Goal: Communication & Community: Answer question/provide support

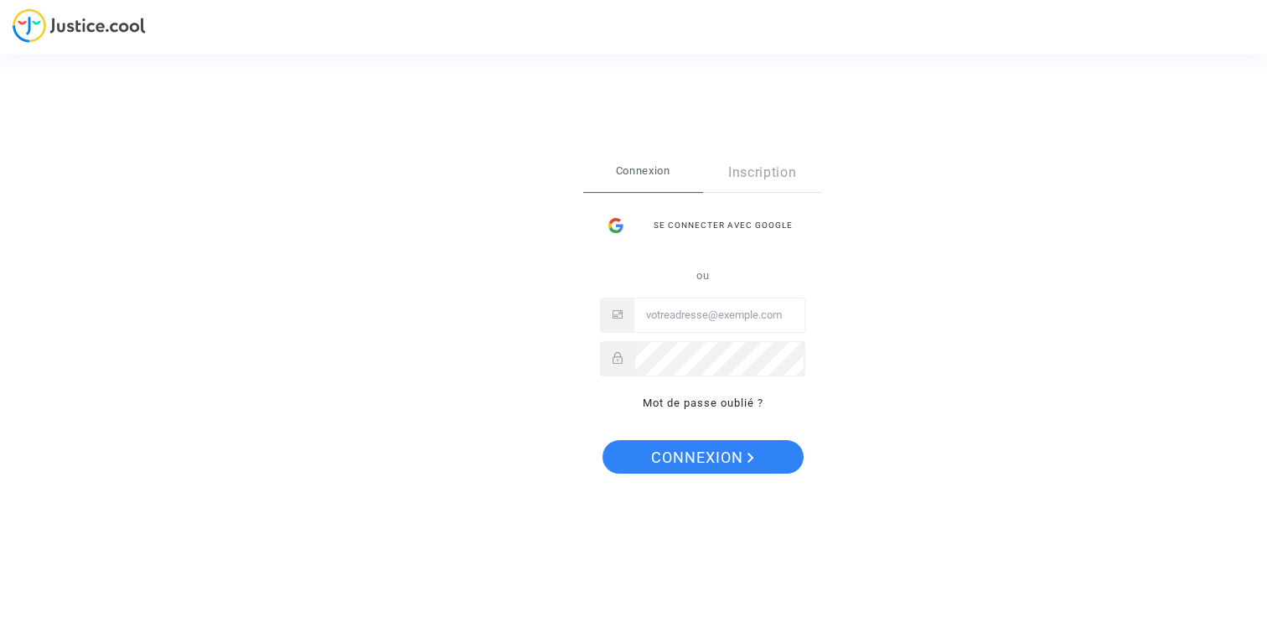
type input "[EMAIL_ADDRESS][DOMAIN_NAME]"
click at [717, 460] on span "Connexion" at bounding box center [702, 457] width 103 height 35
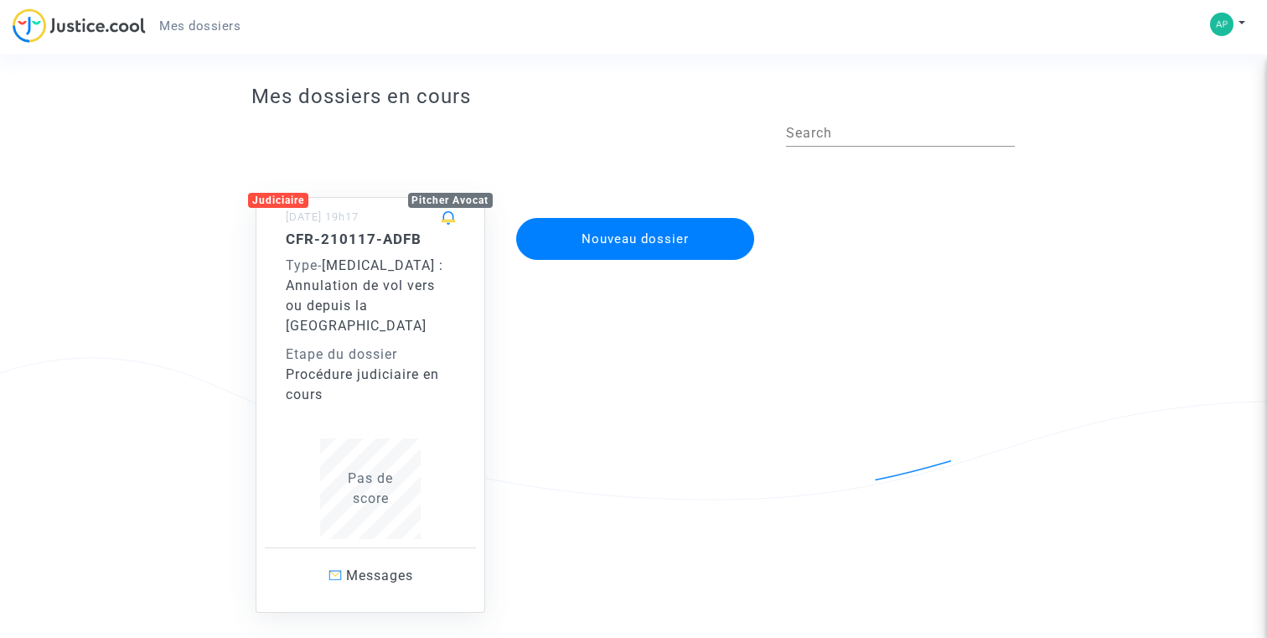
scroll to position [2, 0]
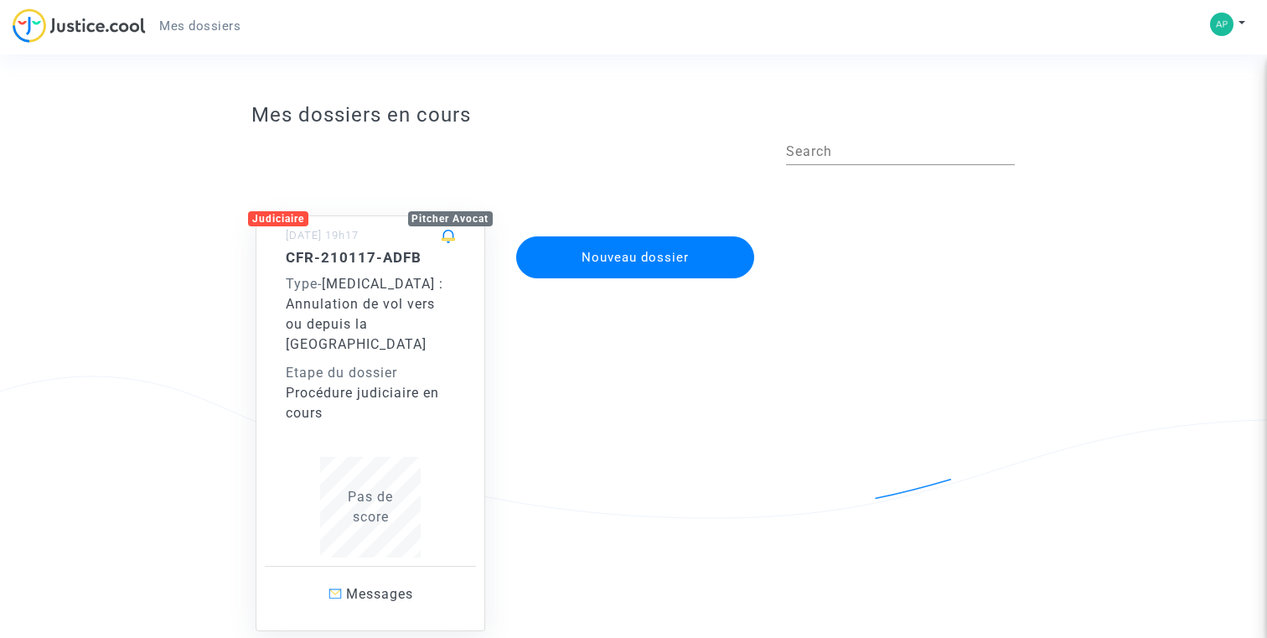
click at [386, 363] on div "Etape du dossier" at bounding box center [370, 373] width 169 height 20
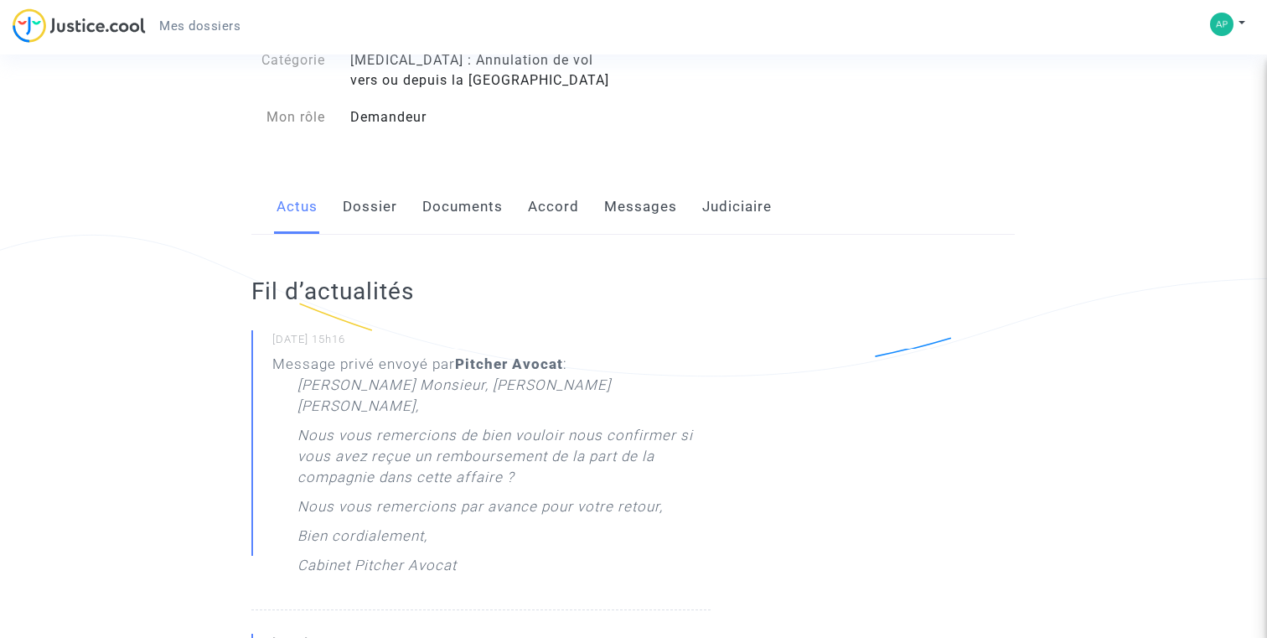
scroll to position [154, 0]
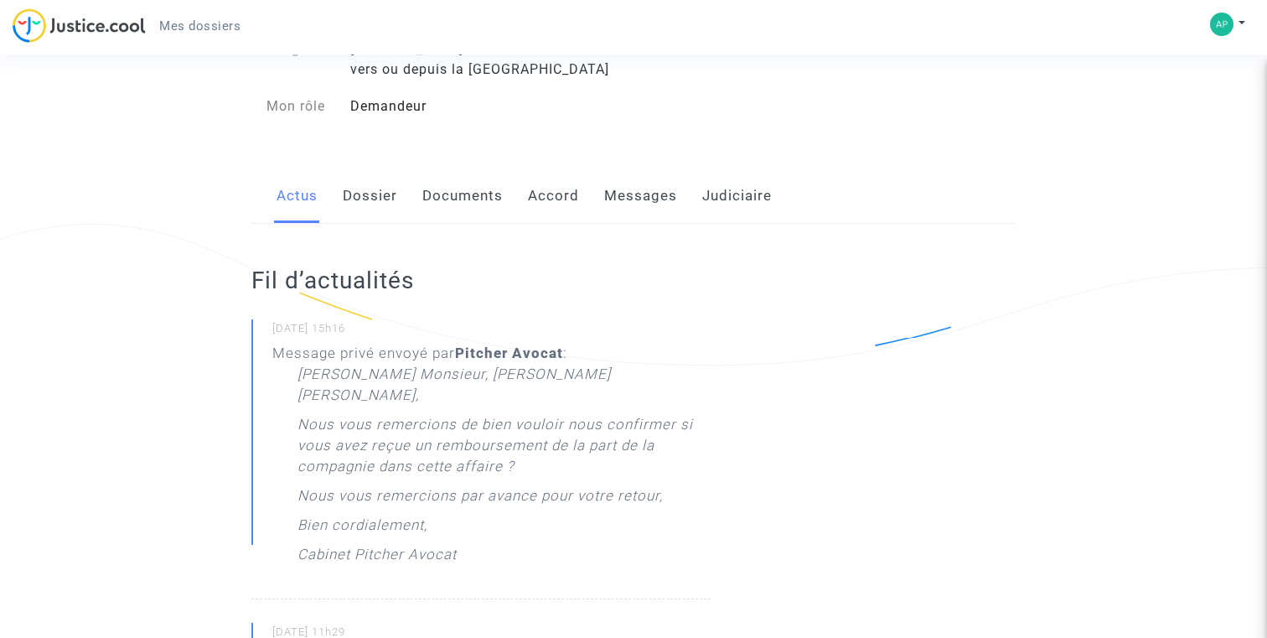
click at [448, 391] on p "Cher Monsieur, Chère Madame," at bounding box center [504, 389] width 412 height 50
click at [633, 187] on link "Messages" at bounding box center [640, 195] width 73 height 55
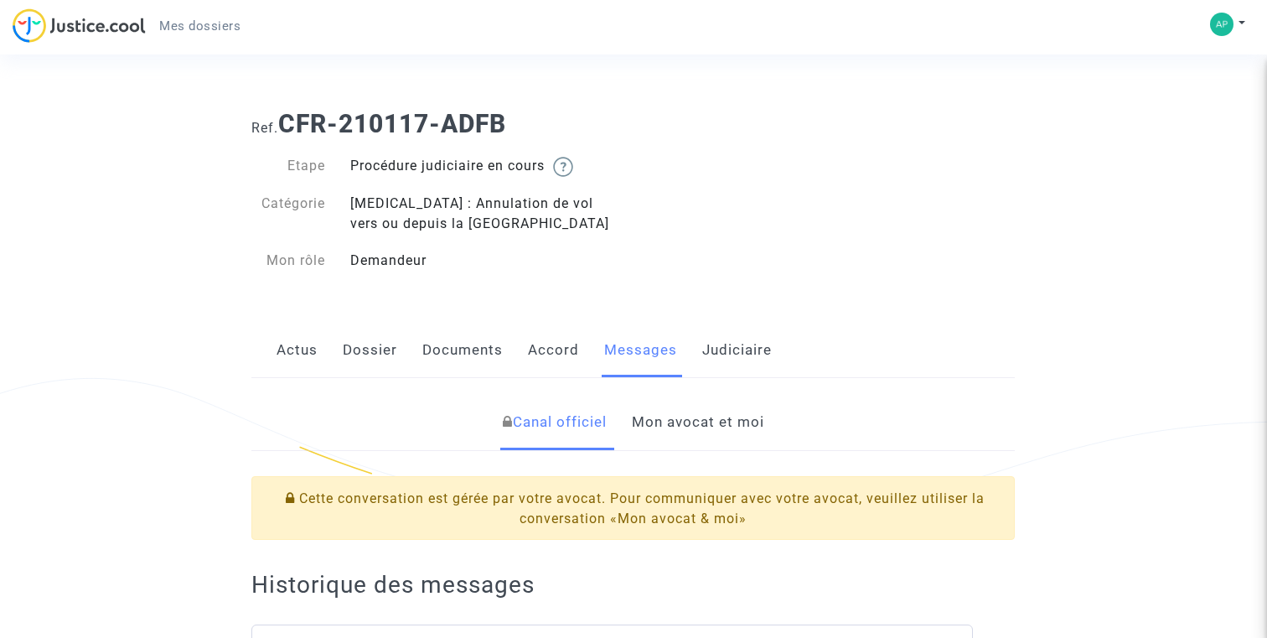
click at [678, 425] on link "Mon avocat et moi" at bounding box center [698, 422] width 132 height 55
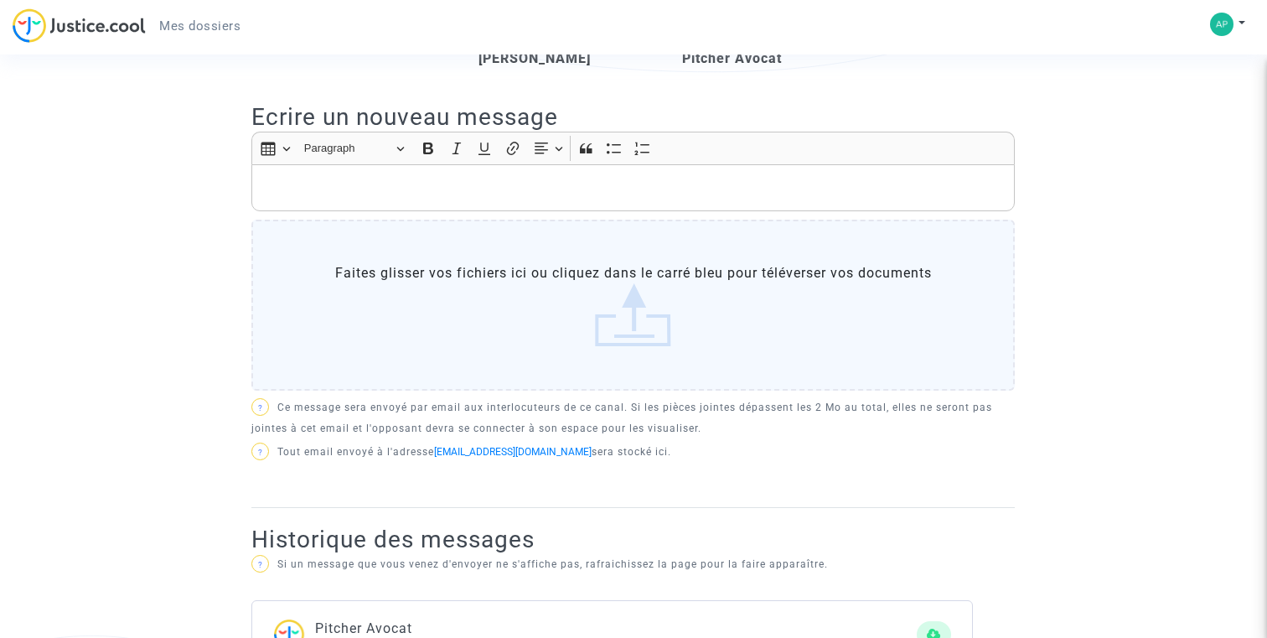
scroll to position [439, 0]
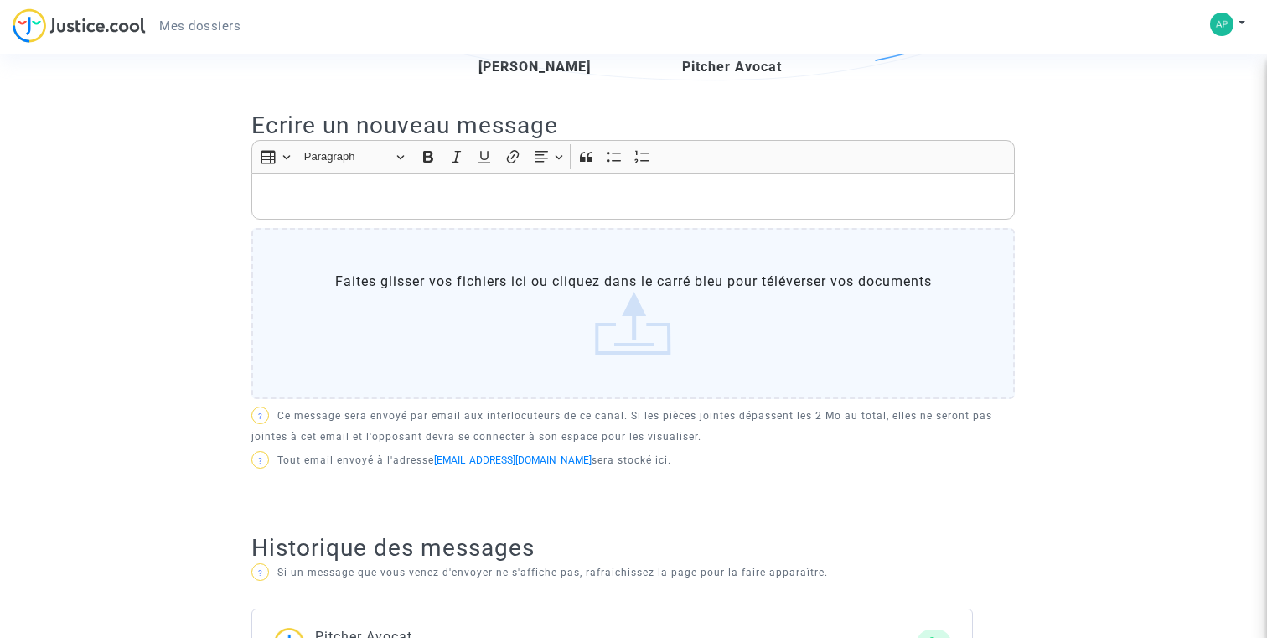
click at [367, 199] on p "Rich Text Editor, main" at bounding box center [634, 196] width 746 height 21
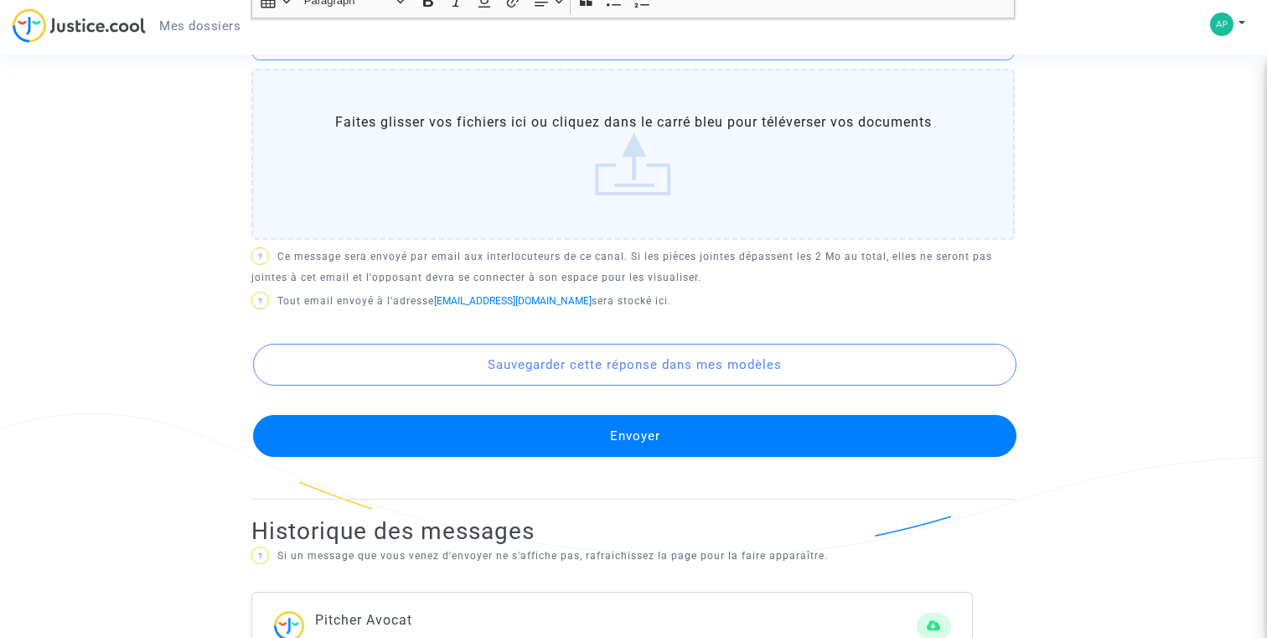
scroll to position [679, 0]
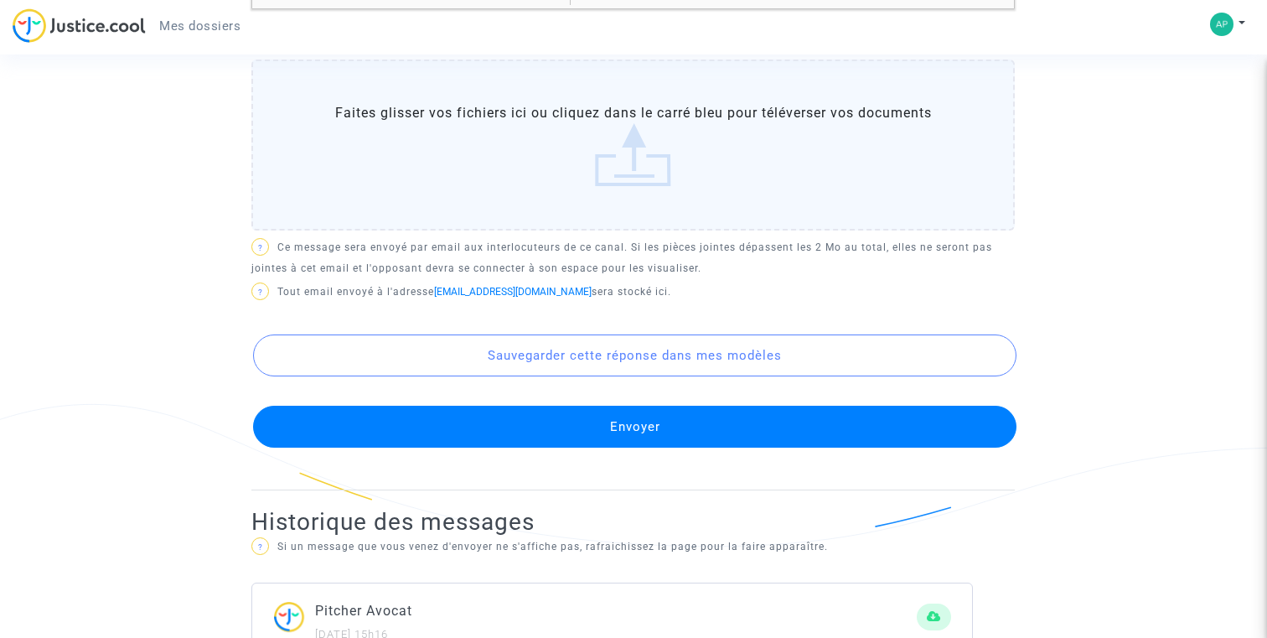
click at [619, 437] on button "Envoyer" at bounding box center [635, 427] width 764 height 42
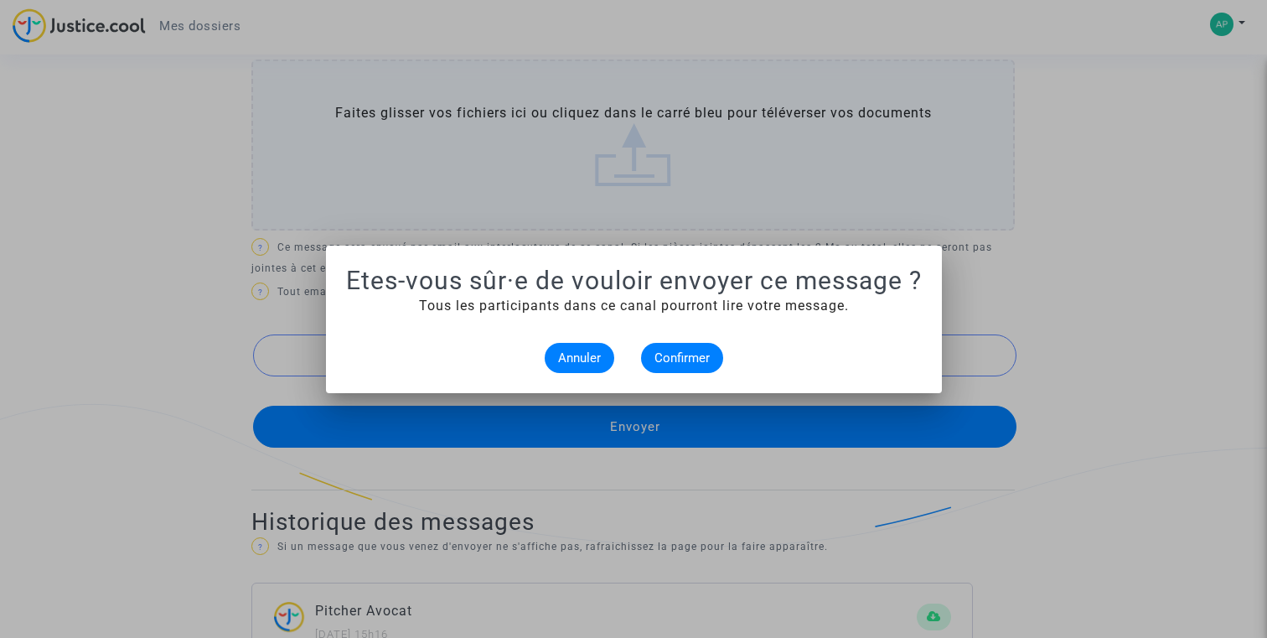
scroll to position [0, 0]
click at [686, 359] on span "Confirmer" at bounding box center [682, 357] width 55 height 15
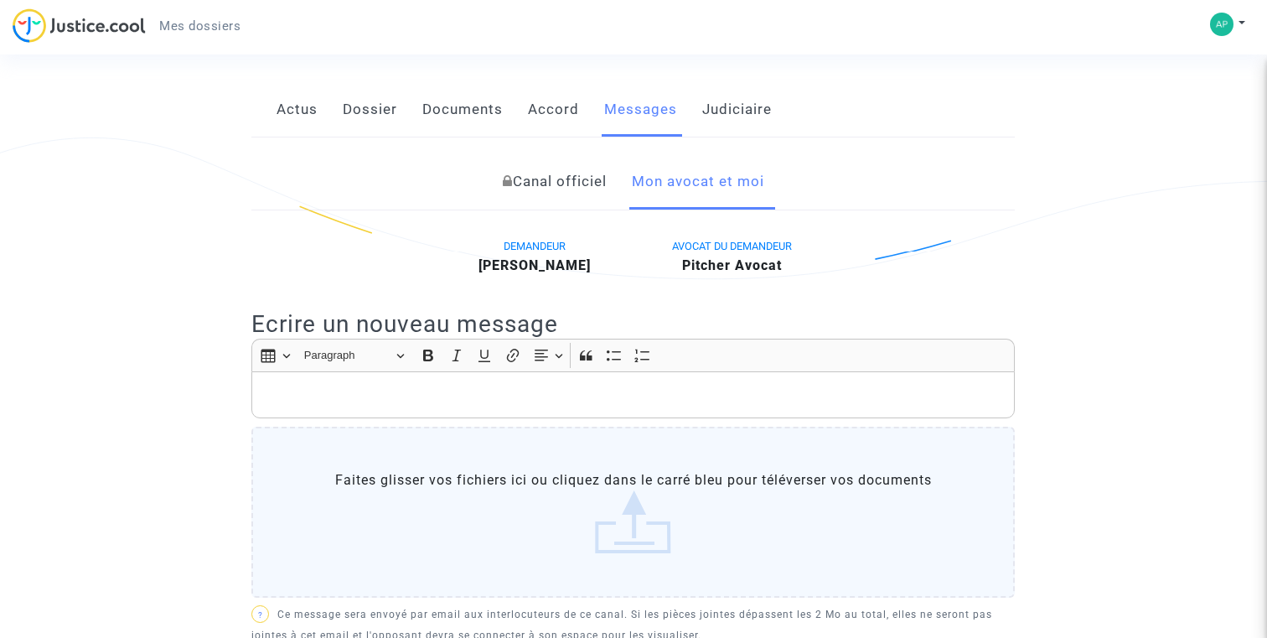
scroll to position [236, 0]
